Goal: Find specific page/section: Find specific page/section

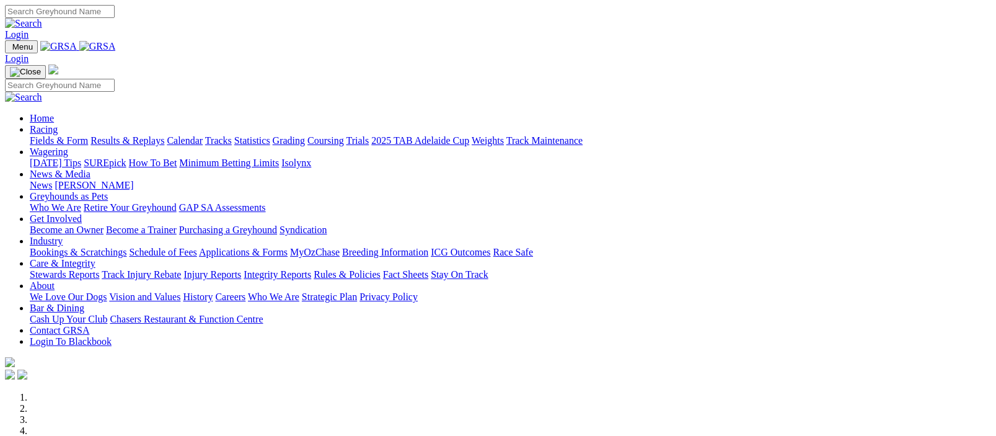
click at [55, 135] on link "Fields & Form" at bounding box center [59, 140] width 58 height 11
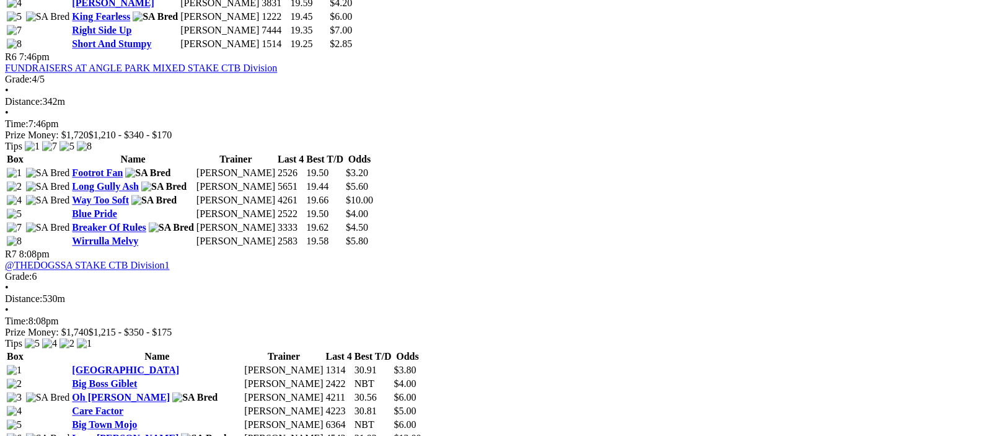
scroll to position [1818, 0]
